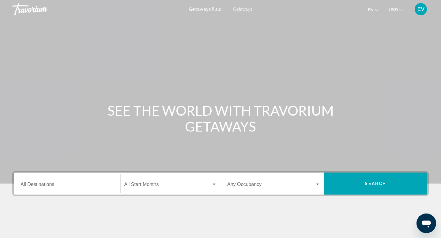
click at [240, 7] on span "Getaways" at bounding box center [242, 9] width 19 height 5
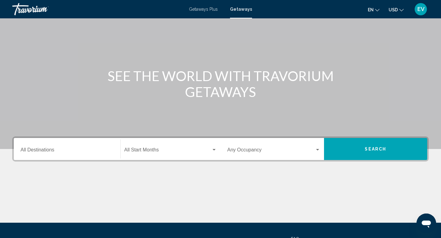
scroll to position [35, 0]
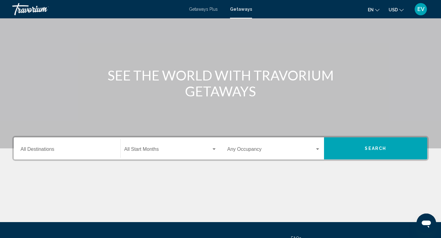
click at [86, 143] on div "Destination All Destinations" at bounding box center [66, 148] width 93 height 19
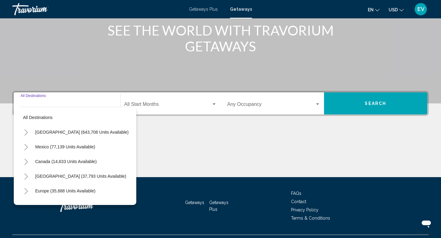
scroll to position [94, 0]
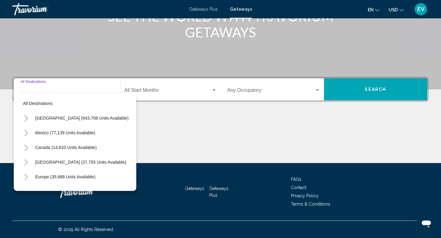
click at [27, 118] on icon "Toggle United States (643,708 units available)" at bounding box center [26, 118] width 5 height 6
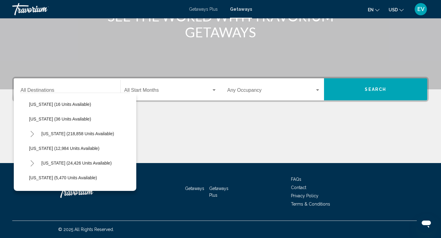
scroll to position [102, 0]
click at [64, 160] on span "[US_STATE] (24,426 units available)" at bounding box center [76, 162] width 70 height 5
type input "**********"
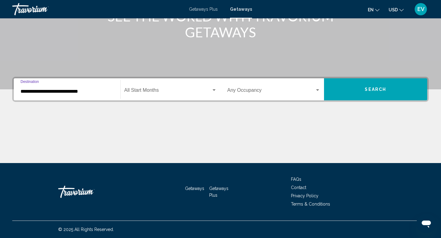
click at [362, 91] on button "Search" at bounding box center [375, 89] width 103 height 22
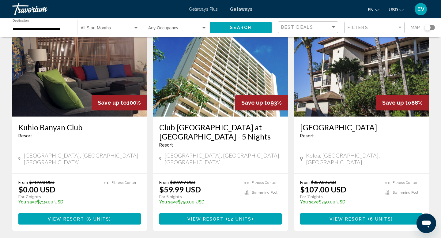
scroll to position [47, 0]
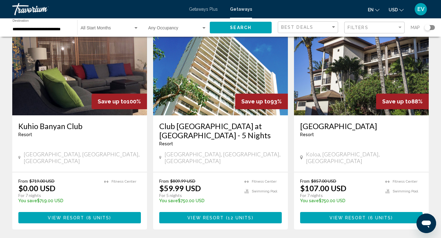
click at [236, 215] on span "12 units" at bounding box center [240, 217] width 24 height 5
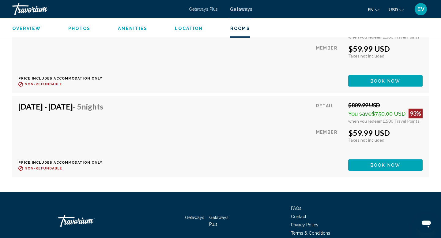
scroll to position [1245, 0]
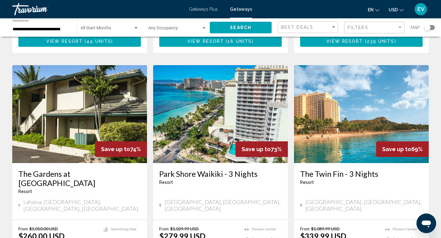
scroll to position [786, 0]
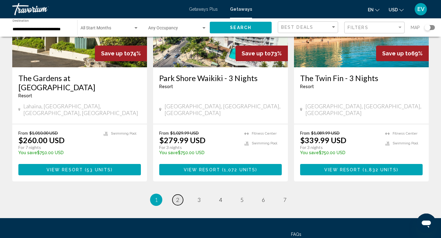
click at [179, 196] on span "2" at bounding box center [177, 199] width 3 height 7
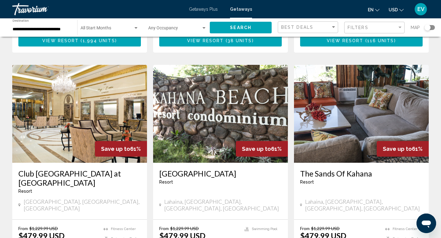
scroll to position [464, 0]
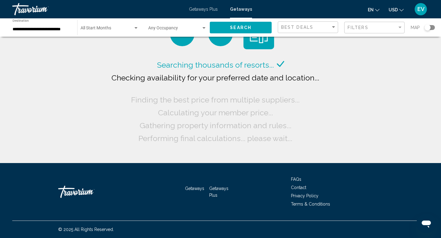
click at [111, 29] on span "Search widget" at bounding box center [106, 29] width 53 height 5
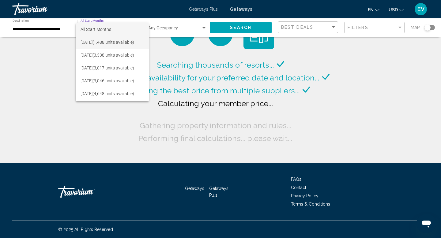
click at [105, 44] on span "[DATE] (1,488 units available)" at bounding box center [111, 42] width 63 height 13
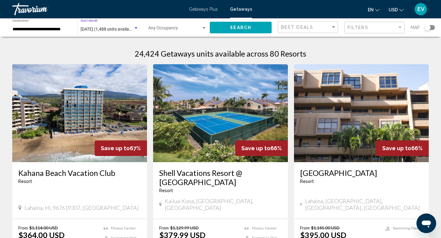
click at [246, 27] on span "Search" at bounding box center [240, 27] width 21 height 5
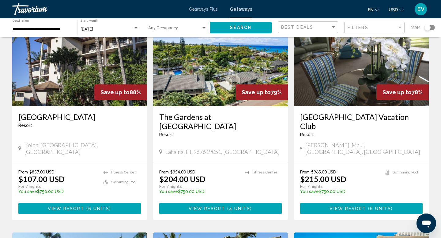
scroll to position [59, 0]
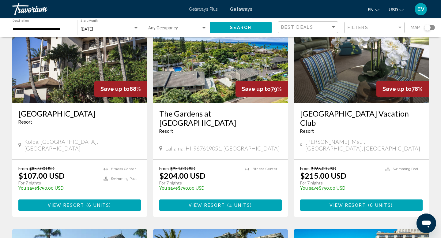
click at [324, 199] on button "View Resort ( 6 units )" at bounding box center [361, 204] width 122 height 11
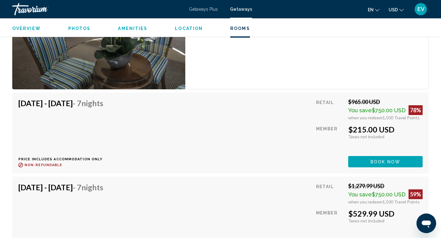
scroll to position [1194, 0]
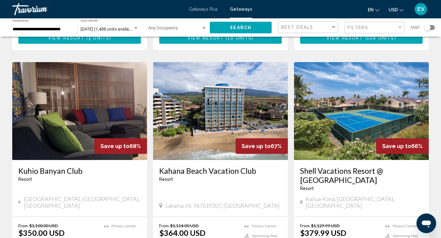
scroll to position [451, 0]
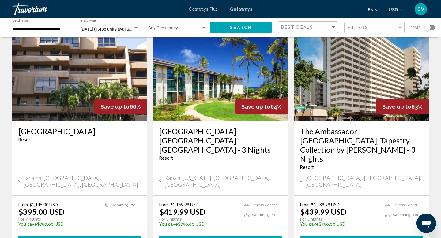
scroll to position [716, 0]
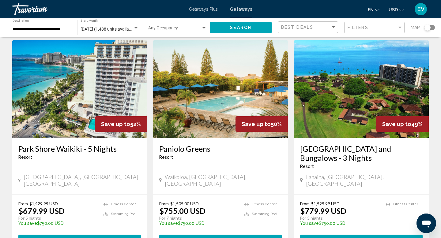
scroll to position [689, 0]
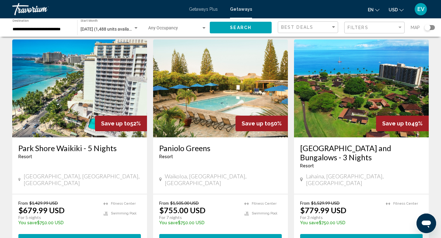
click at [115, 234] on button "View Resort ( 108 units )" at bounding box center [79, 239] width 122 height 11
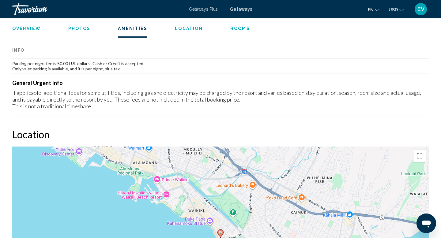
scroll to position [607, 0]
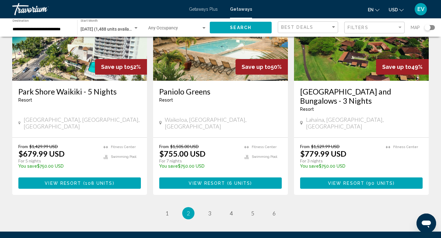
scroll to position [747, 0]
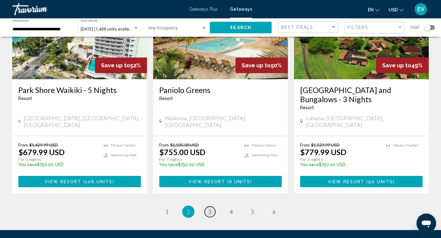
click at [207, 206] on link "page 3" at bounding box center [209, 211] width 11 height 11
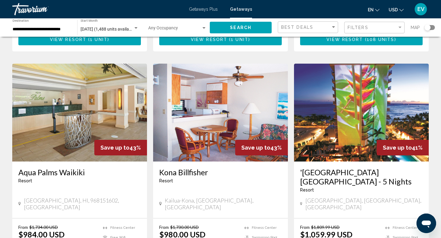
scroll to position [439, 0]
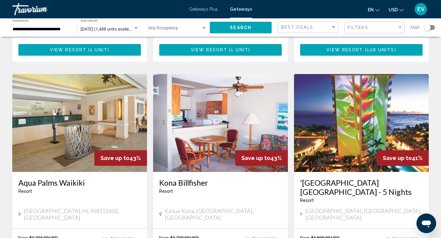
click at [130, 29] on span "[DATE] (1,488 units available)" at bounding box center [107, 29] width 55 height 5
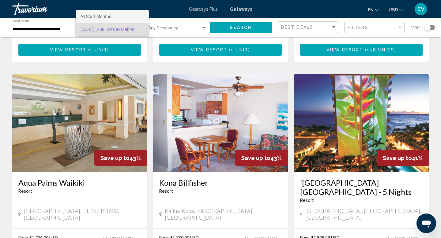
click at [144, 20] on span "All Start Months" at bounding box center [111, 16] width 63 height 13
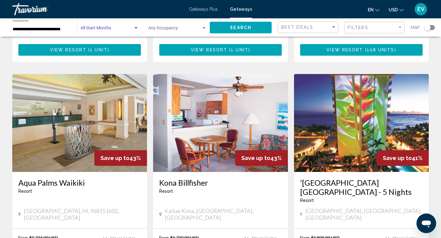
click at [249, 28] on span "Search" at bounding box center [240, 27] width 21 height 5
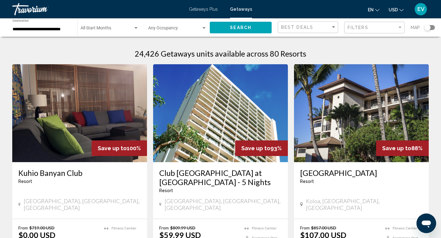
click at [98, 34] on div "Start Month All Start Months" at bounding box center [109, 27] width 58 height 17
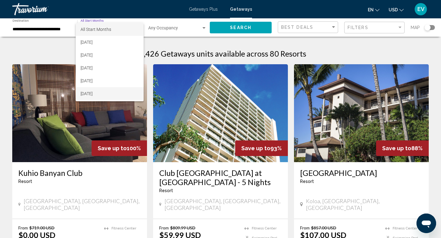
click at [103, 90] on span "[DATE]" at bounding box center [109, 93] width 58 height 13
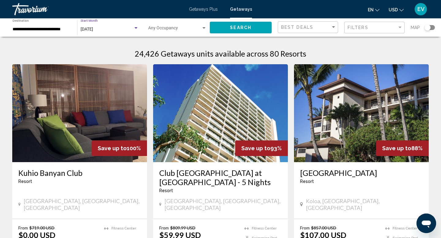
click at [221, 26] on button "Search" at bounding box center [241, 27] width 62 height 11
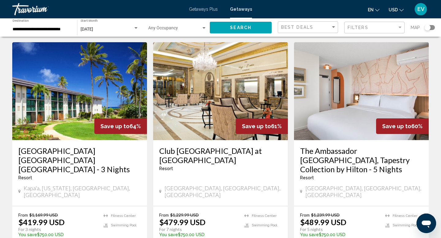
scroll to position [299, 0]
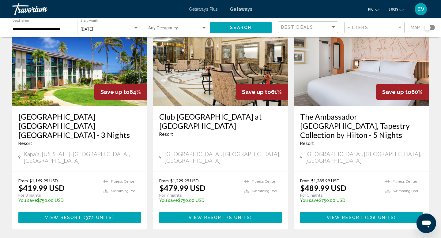
click at [203, 215] on span "View Resort" at bounding box center [206, 217] width 36 height 5
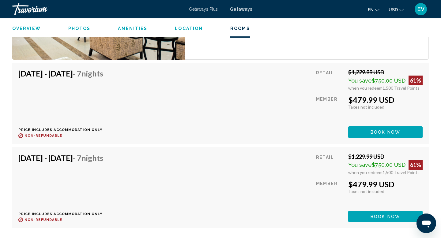
scroll to position [1332, 0]
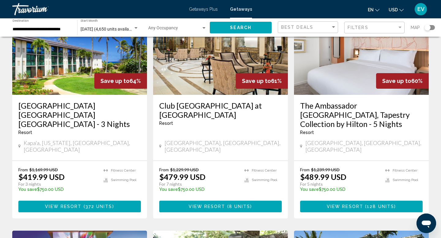
scroll to position [312, 0]
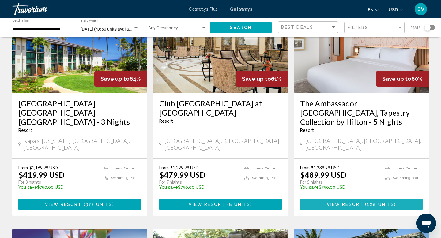
click at [348, 199] on button "View Resort ( 128 units )" at bounding box center [361, 204] width 122 height 11
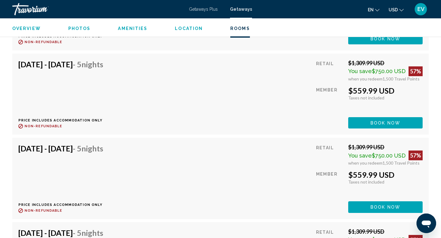
scroll to position [3822, 0]
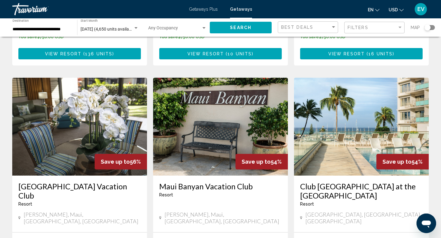
scroll to position [694, 0]
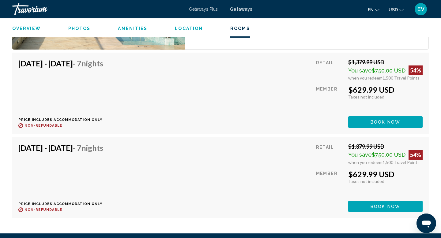
scroll to position [1188, 0]
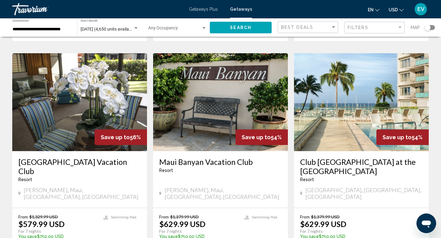
scroll to position [814, 0]
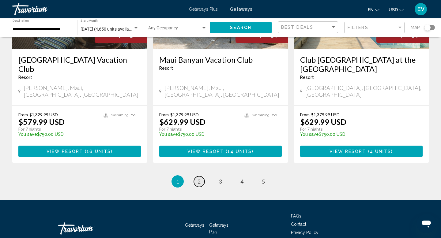
click at [199, 178] on span "2" at bounding box center [198, 181] width 3 height 7
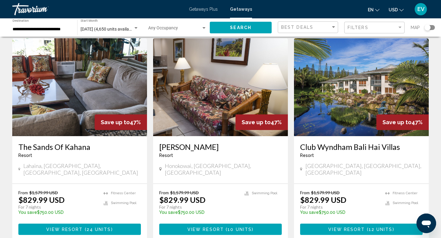
scroll to position [708, 0]
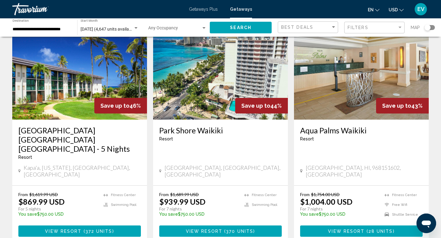
scroll to position [46, 0]
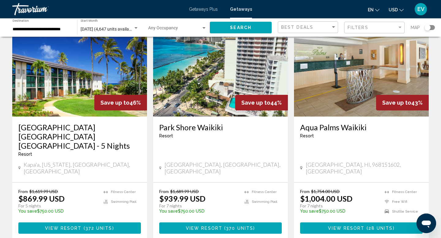
click at [217, 226] on span "View Resort" at bounding box center [204, 228] width 36 height 5
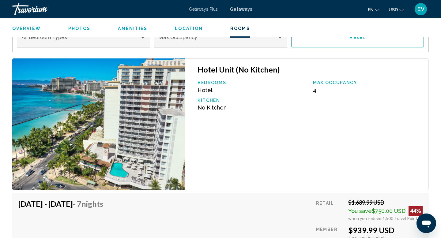
scroll to position [965, 0]
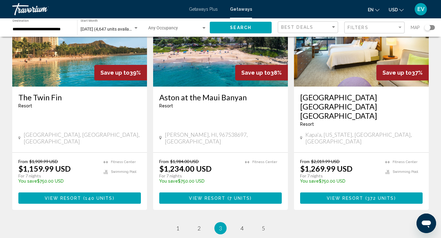
scroll to position [786, 0]
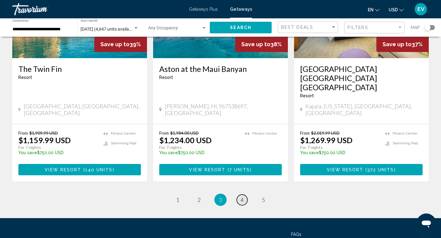
click at [242, 196] on span "4" at bounding box center [241, 199] width 3 height 7
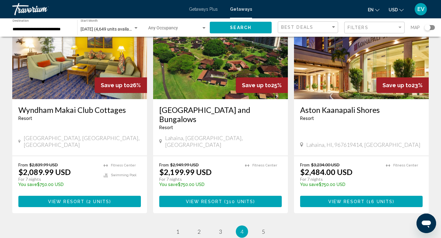
scroll to position [716, 0]
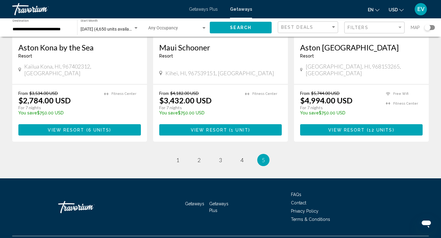
scroll to position [134, 0]
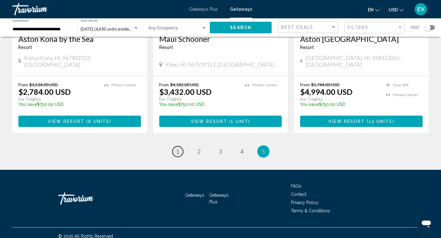
click at [177, 148] on span "1" at bounding box center [177, 151] width 3 height 7
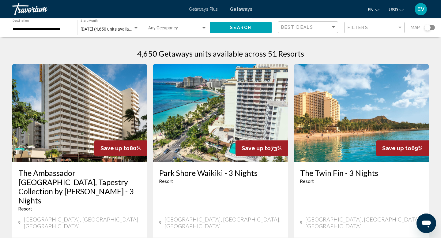
click at [205, 8] on span "Getaways Plus" at bounding box center [203, 9] width 29 height 5
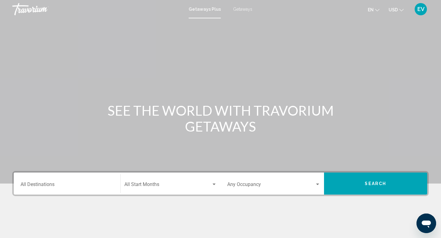
click at [108, 175] on div "Destination All Destinations" at bounding box center [66, 183] width 93 height 19
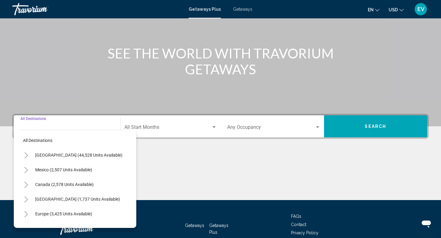
scroll to position [94, 0]
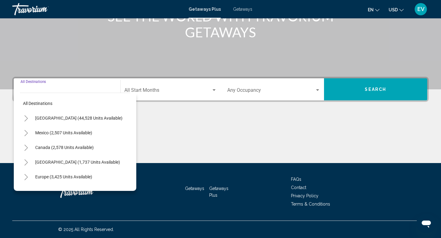
click at [27, 121] on icon "Toggle United States (44,528 units available)" at bounding box center [26, 118] width 5 height 6
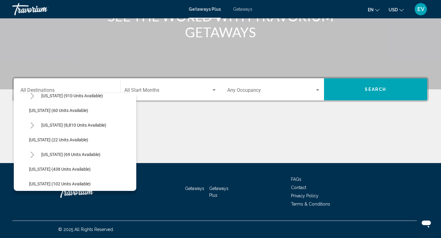
scroll to position [99, 0]
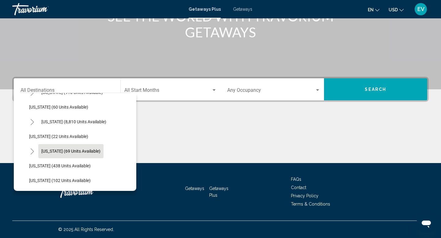
click at [75, 152] on span "[US_STATE] (69 units available)" at bounding box center [70, 151] width 59 height 5
type input "**********"
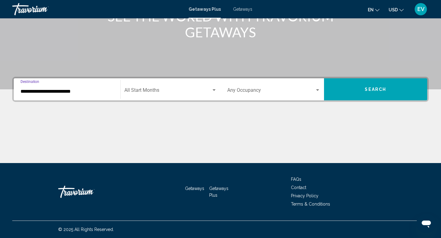
click at [168, 88] on div "Start Month All Start Months" at bounding box center [170, 89] width 93 height 19
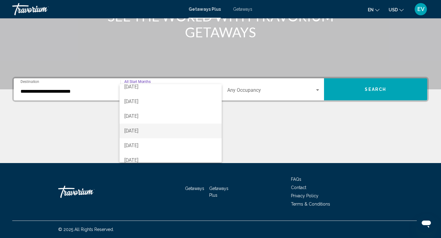
scroll to position [20, 0]
click at [160, 146] on span "[DATE]" at bounding box center [170, 145] width 93 height 15
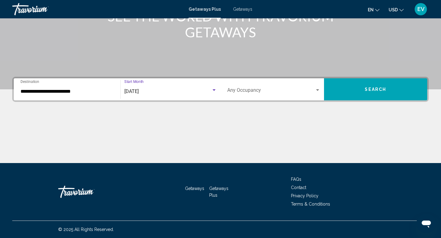
click at [378, 98] on button "Search" at bounding box center [375, 89] width 103 height 22
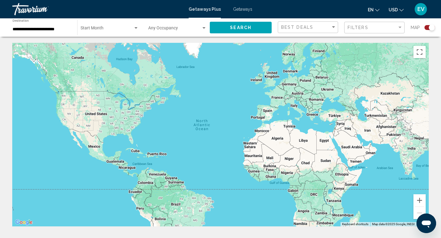
click at [125, 28] on span "Search widget" at bounding box center [106, 29] width 53 height 5
click at [125, 28] on span "All Start Months" at bounding box center [109, 29] width 58 height 13
click at [247, 9] on span "Getaways" at bounding box center [242, 9] width 19 height 5
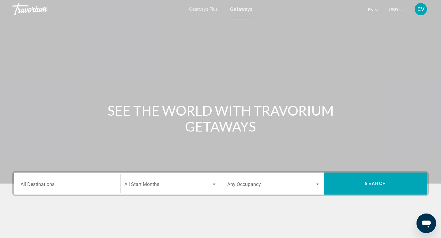
click at [77, 178] on div "Destination All Destinations" at bounding box center [66, 183] width 93 height 19
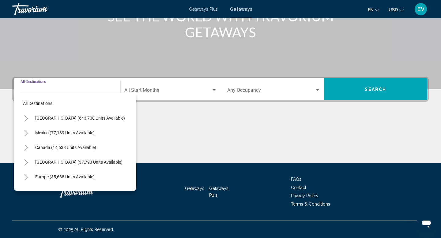
click at [27, 119] on icon "Toggle United States (643,708 units available)" at bounding box center [25, 118] width 3 height 6
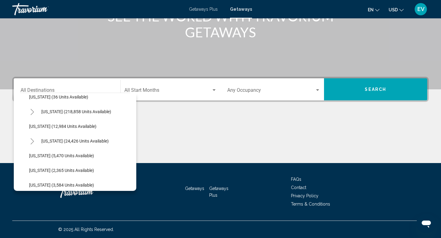
scroll to position [123, 0]
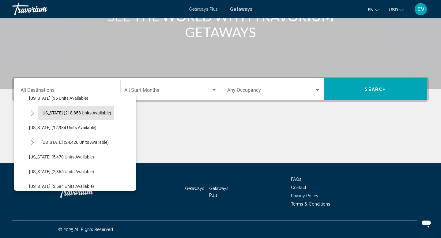
click at [48, 112] on span "[US_STATE] (218,858 units available)" at bounding box center [76, 112] width 70 height 5
type input "**********"
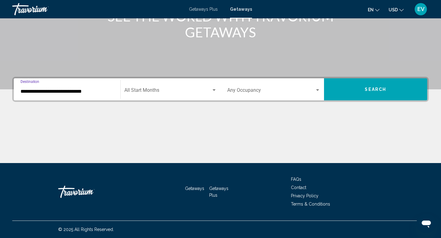
click at [163, 87] on div "Start Month All Start Months" at bounding box center [170, 89] width 93 height 19
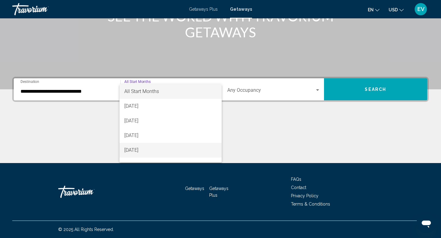
scroll to position [11, 0]
click at [152, 155] on span "[DATE]" at bounding box center [170, 154] width 93 height 15
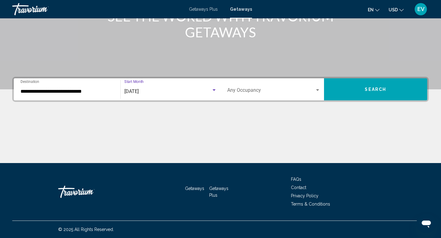
click at [340, 92] on button "Search" at bounding box center [375, 89] width 103 height 22
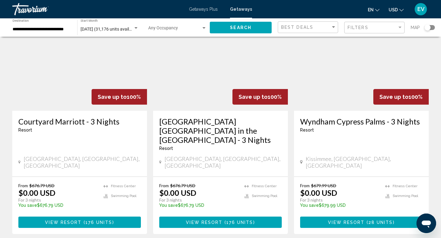
scroll to position [774, 0]
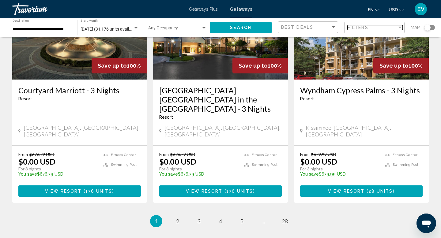
click at [361, 30] on span "Filters" at bounding box center [357, 27] width 21 height 5
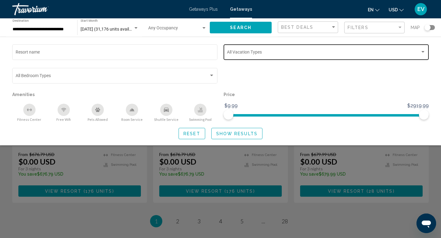
click at [228, 51] on span "Search widget" at bounding box center [323, 53] width 193 height 5
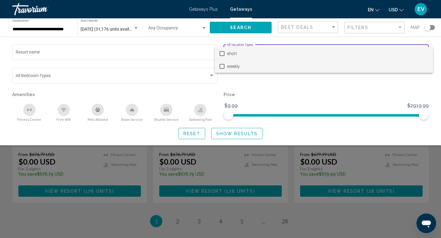
click at [230, 62] on span "weekly" at bounding box center [327, 66] width 201 height 13
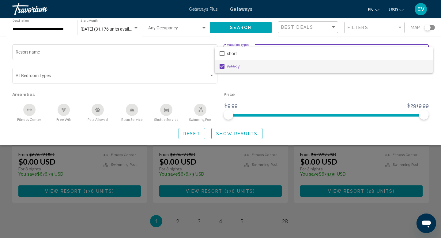
click at [225, 132] on div at bounding box center [220, 119] width 441 height 238
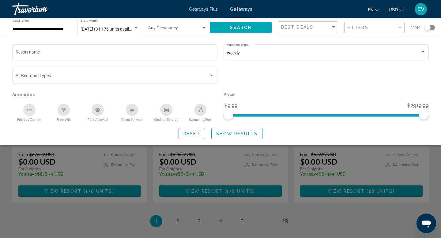
click at [229, 134] on span "Show Results" at bounding box center [236, 133] width 41 height 5
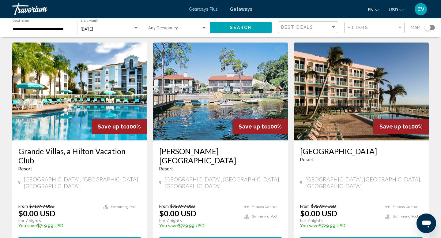
scroll to position [247, 0]
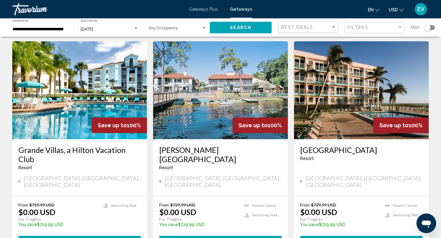
click at [95, 236] on button "View Resort ( 34 units )" at bounding box center [79, 241] width 122 height 11
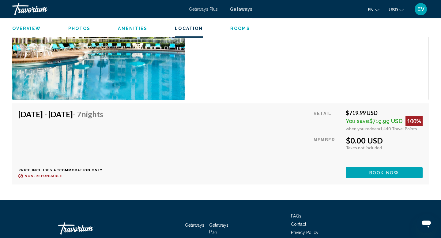
scroll to position [2155, 0]
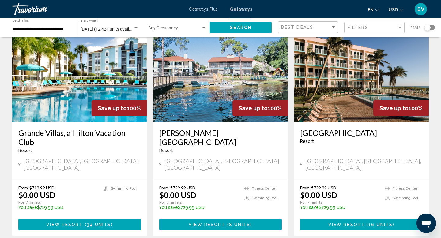
scroll to position [277, 0]
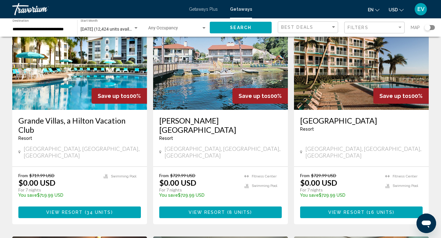
click at [323, 206] on button "View Resort ( 16 units )" at bounding box center [361, 211] width 122 height 11
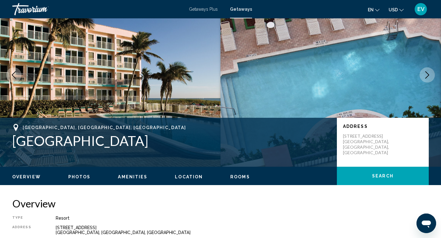
scroll to position [29, 0]
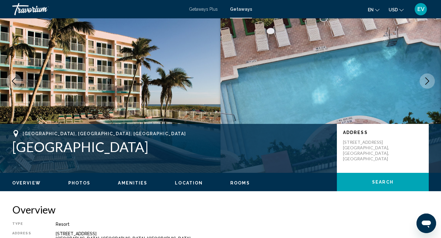
click at [141, 83] on img "Main content" at bounding box center [110, 81] width 220 height 184
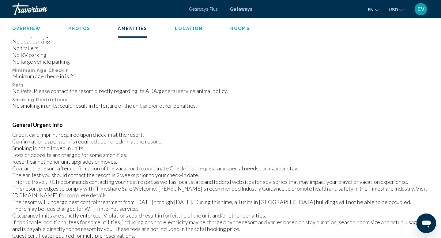
scroll to position [615, 0]
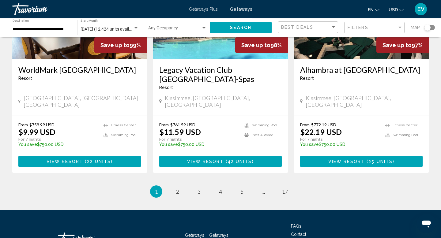
scroll to position [777, 0]
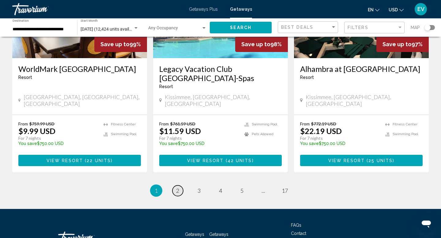
click at [179, 185] on link "page 2" at bounding box center [177, 190] width 11 height 11
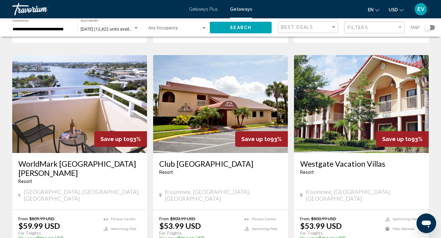
scroll to position [451, 0]
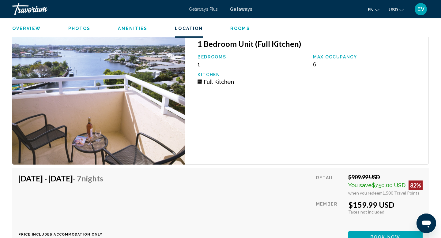
scroll to position [1151, 0]
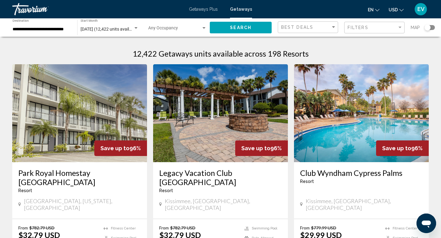
click at [173, 22] on div "Occupancy Any Occupancy" at bounding box center [177, 27] width 58 height 17
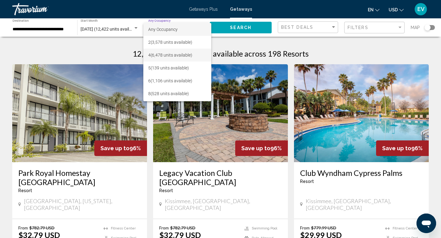
click at [168, 54] on span "4 (6,478 units available)" at bounding box center [177, 55] width 58 height 13
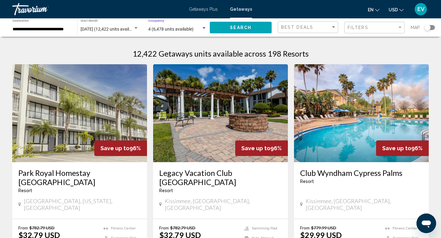
click at [231, 29] on span "Search" at bounding box center [240, 27] width 21 height 5
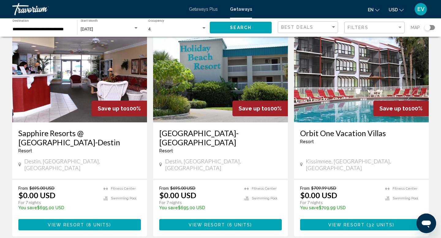
scroll to position [42, 0]
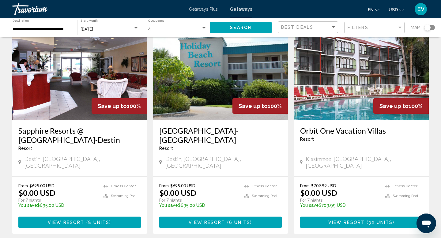
click at [365, 220] on button "View Resort ( 32 units )" at bounding box center [361, 222] width 122 height 11
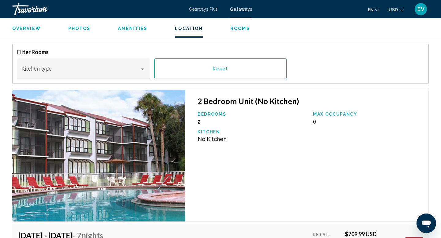
scroll to position [1046, 0]
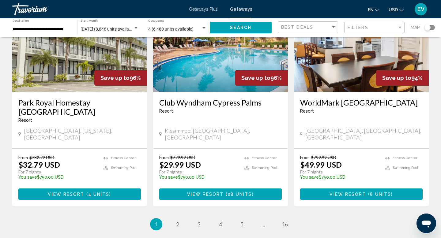
scroll to position [747, 0]
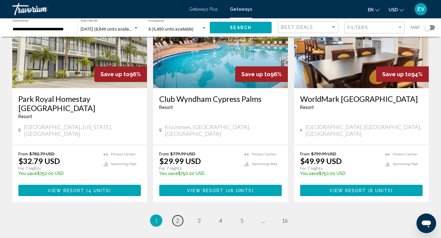
click at [174, 215] on link "page 2" at bounding box center [177, 220] width 11 height 11
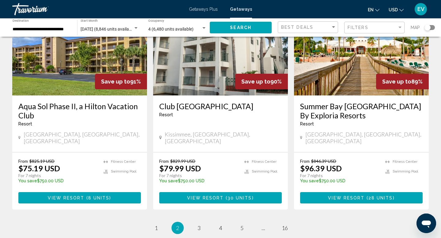
scroll to position [736, 0]
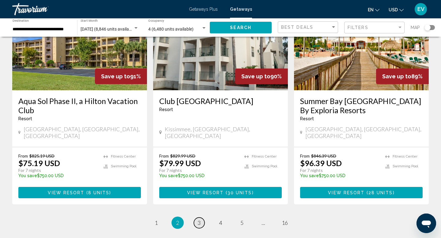
click at [197, 219] on span "3" at bounding box center [198, 222] width 3 height 7
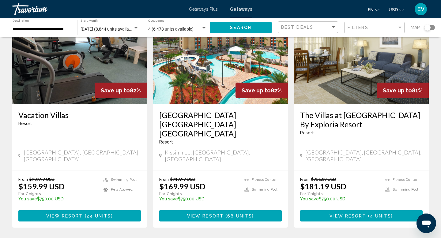
scroll to position [723, 0]
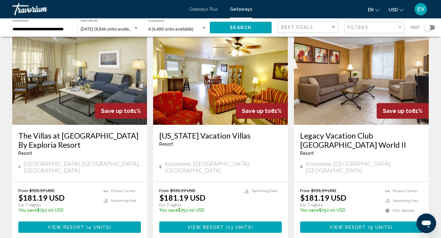
scroll to position [38, 0]
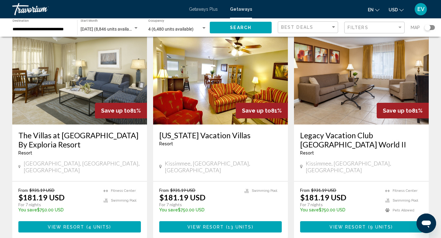
click at [226, 225] on span "( 13 units )" at bounding box center [238, 227] width 29 height 5
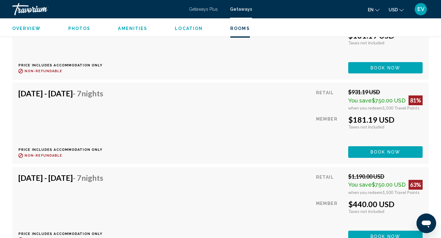
scroll to position [1234, 0]
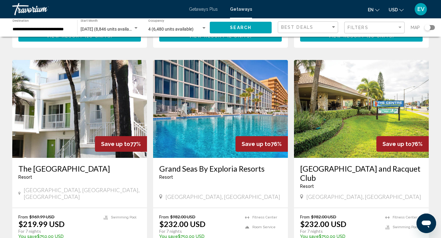
scroll to position [673, 0]
